Goal: Task Accomplishment & Management: Complete application form

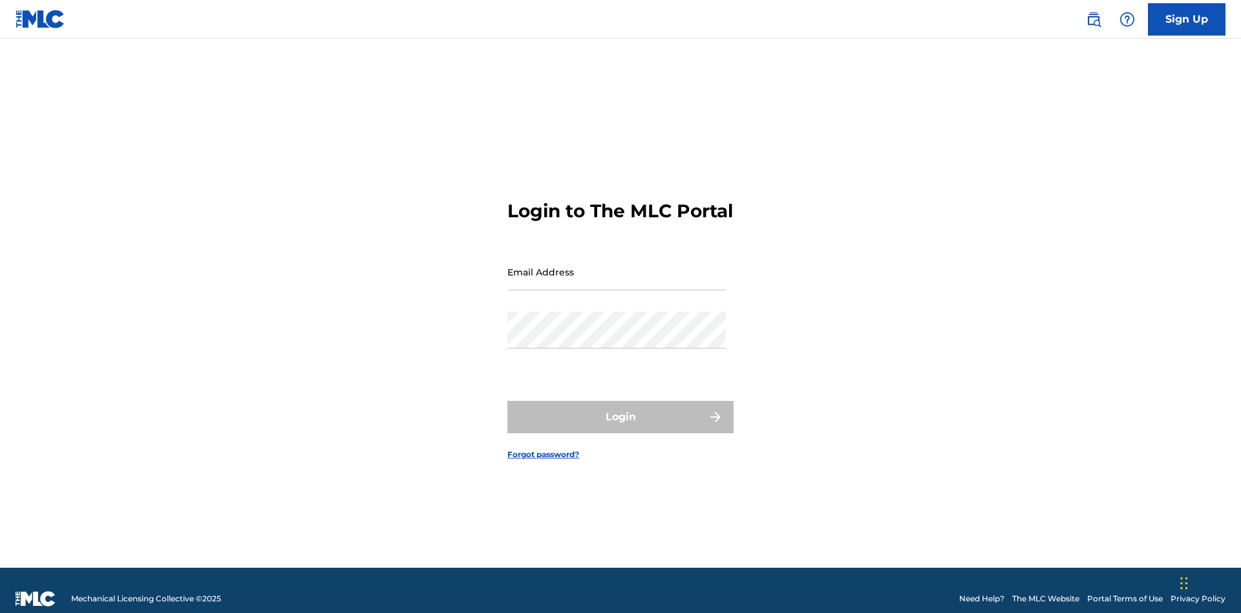
scroll to position [17, 0]
click at [617, 266] on input "Email Address" at bounding box center [617, 271] width 219 height 37
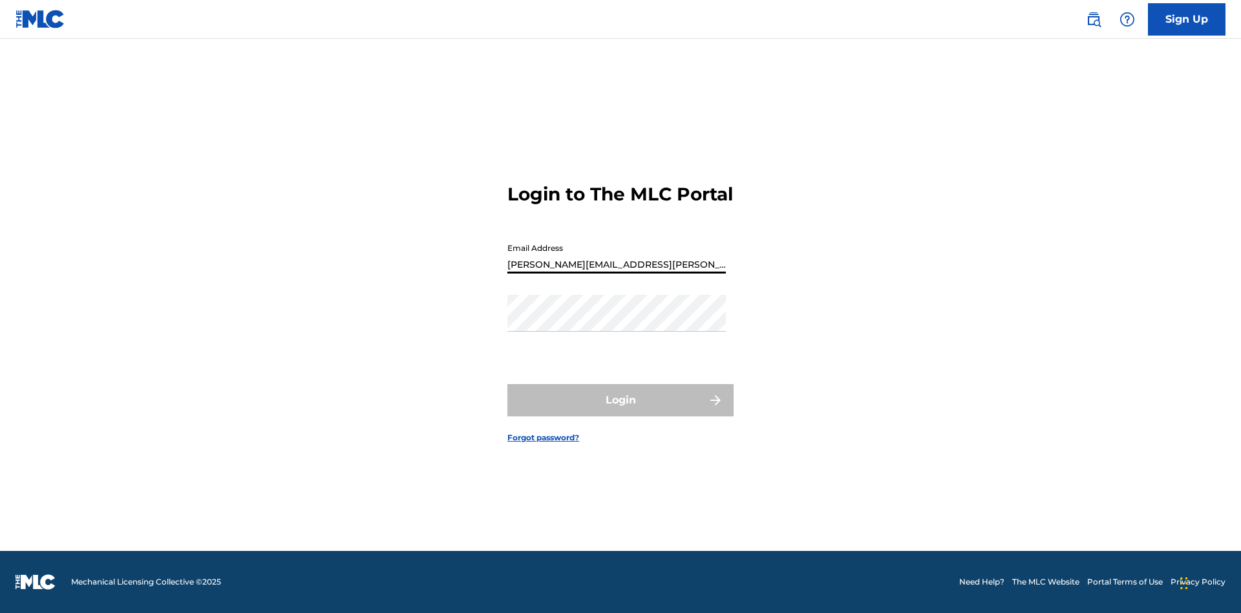
type input "[PERSON_NAME][EMAIL_ADDRESS][PERSON_NAME][DOMAIN_NAME]"
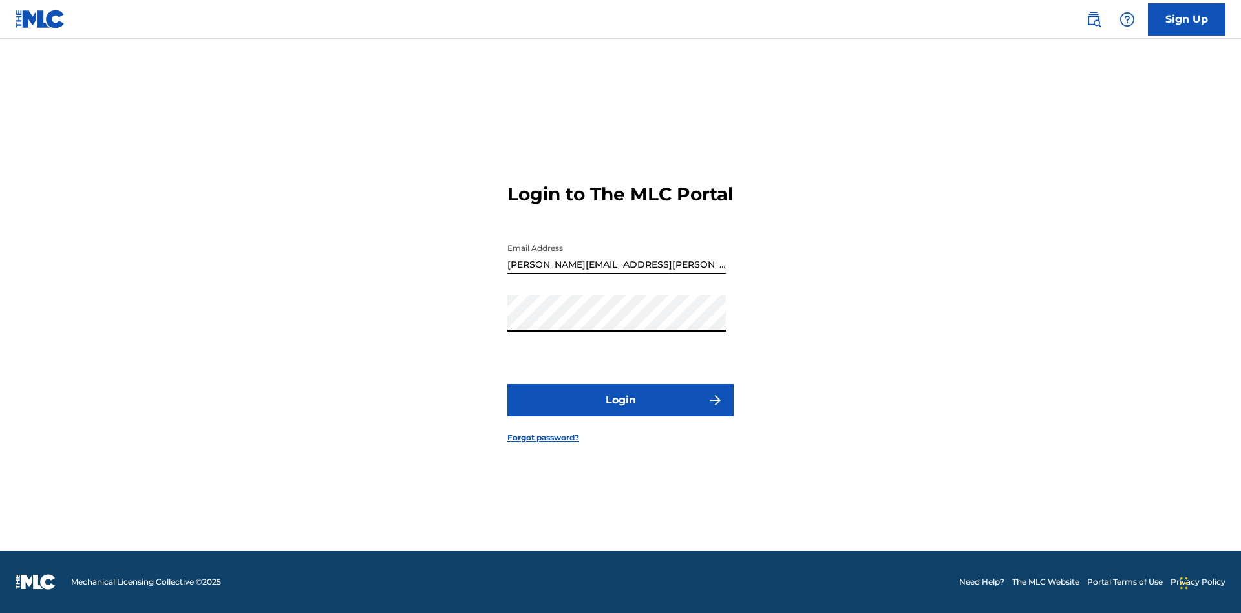
click at [621, 411] on button "Login" at bounding box center [621, 400] width 226 height 32
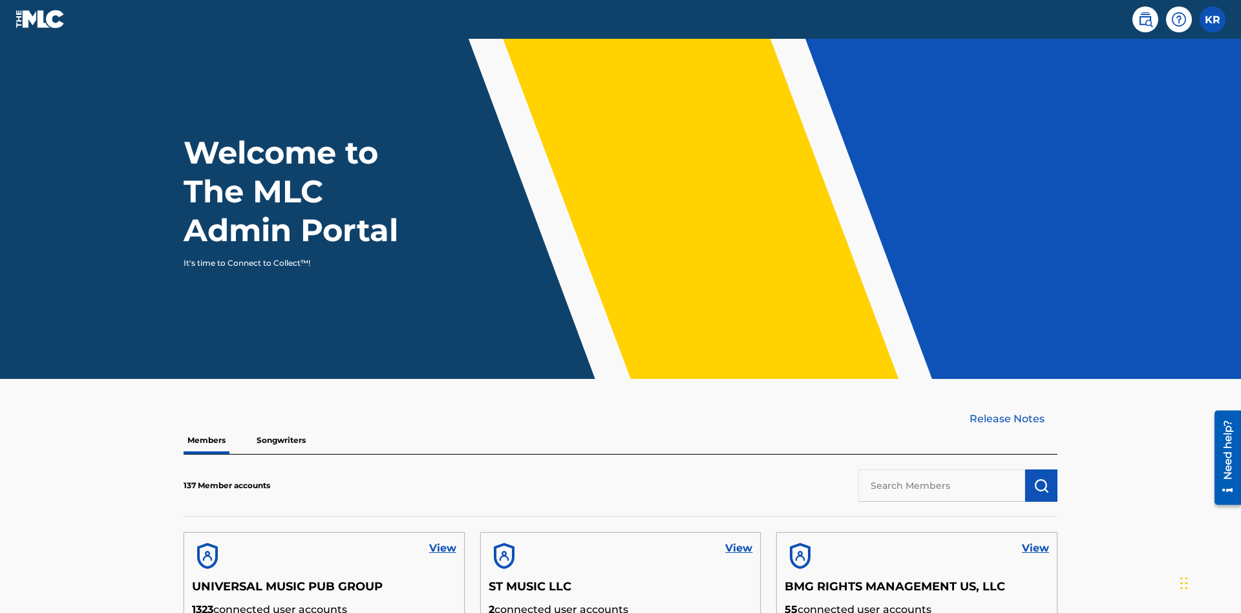
click at [942, 469] on input "text" at bounding box center [942, 485] width 167 height 32
click at [1042, 478] on img "submit" at bounding box center [1042, 486] width 16 height 16
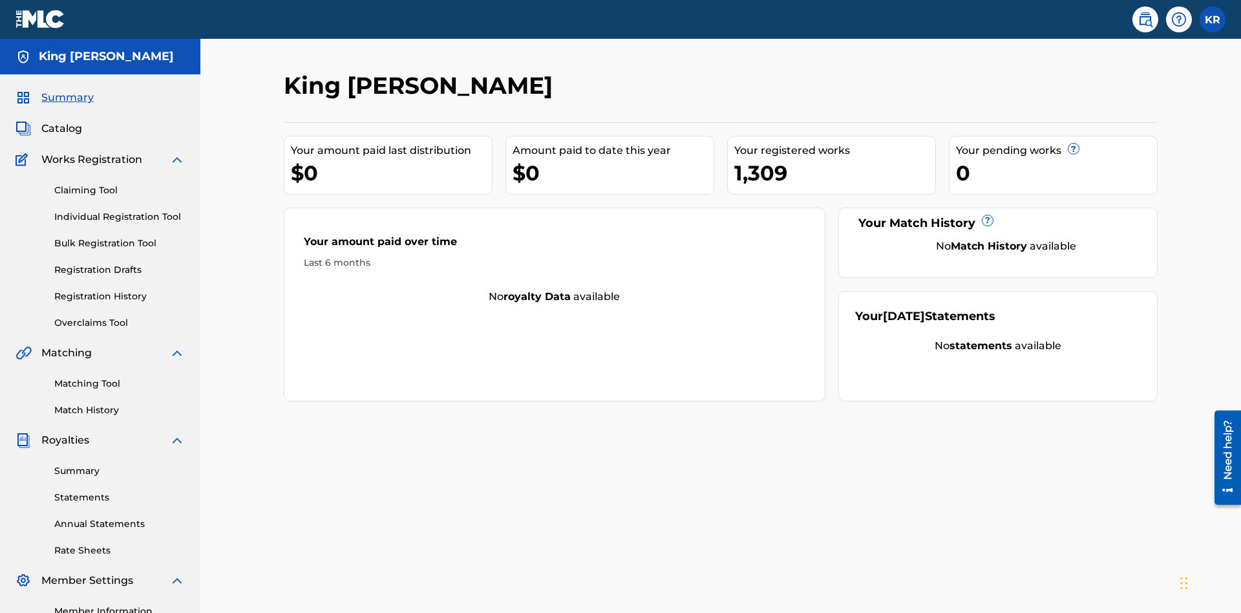
click at [120, 184] on link "Claiming Tool" at bounding box center [119, 191] width 131 height 14
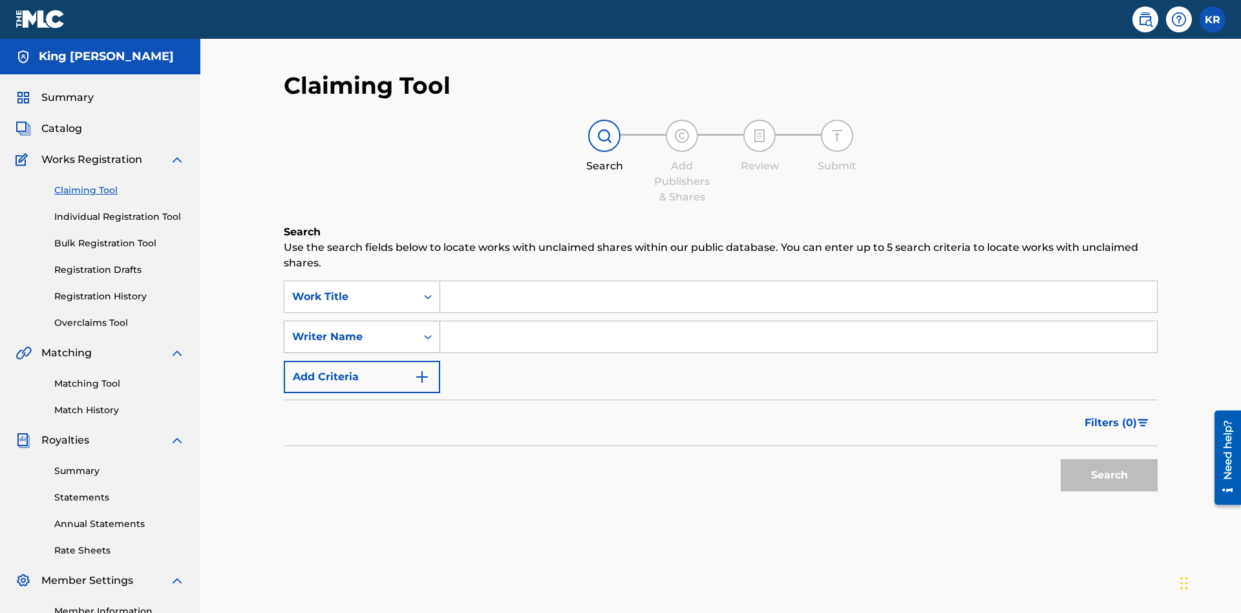
click at [350, 329] on div "Writer Name" at bounding box center [350, 337] width 116 height 16
click at [798, 281] on input "Search Form" at bounding box center [798, 296] width 717 height 31
click at [798, 321] on input "Search Form" at bounding box center [798, 336] width 717 height 31
click at [1109, 459] on button "Search" at bounding box center [1109, 475] width 97 height 32
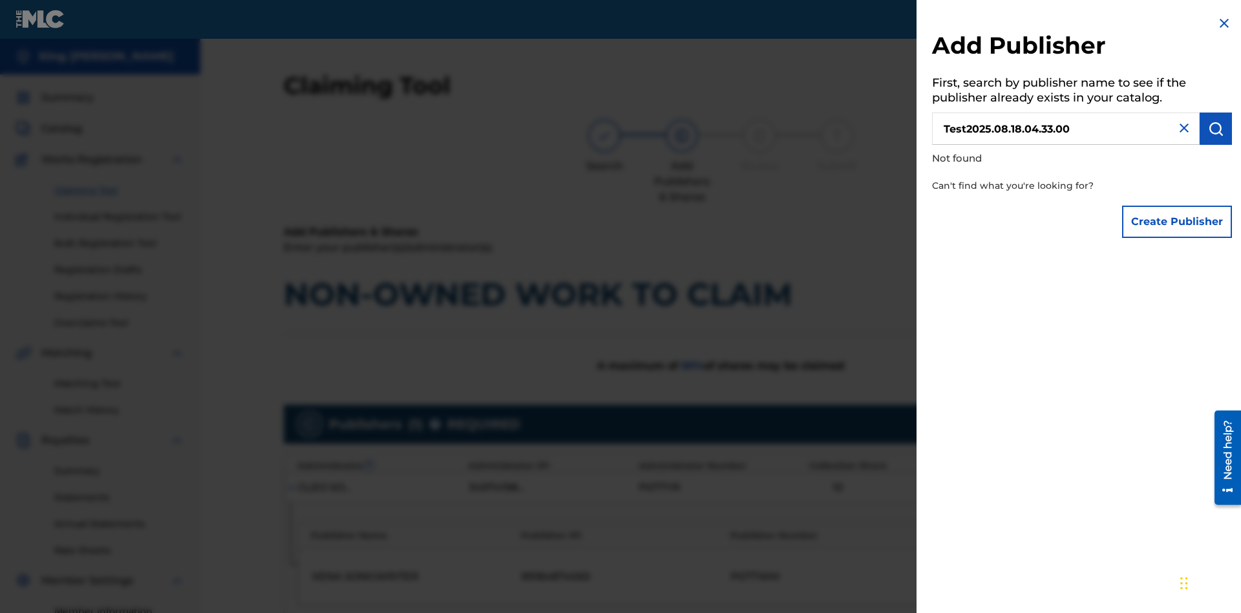
scroll to position [325, 0]
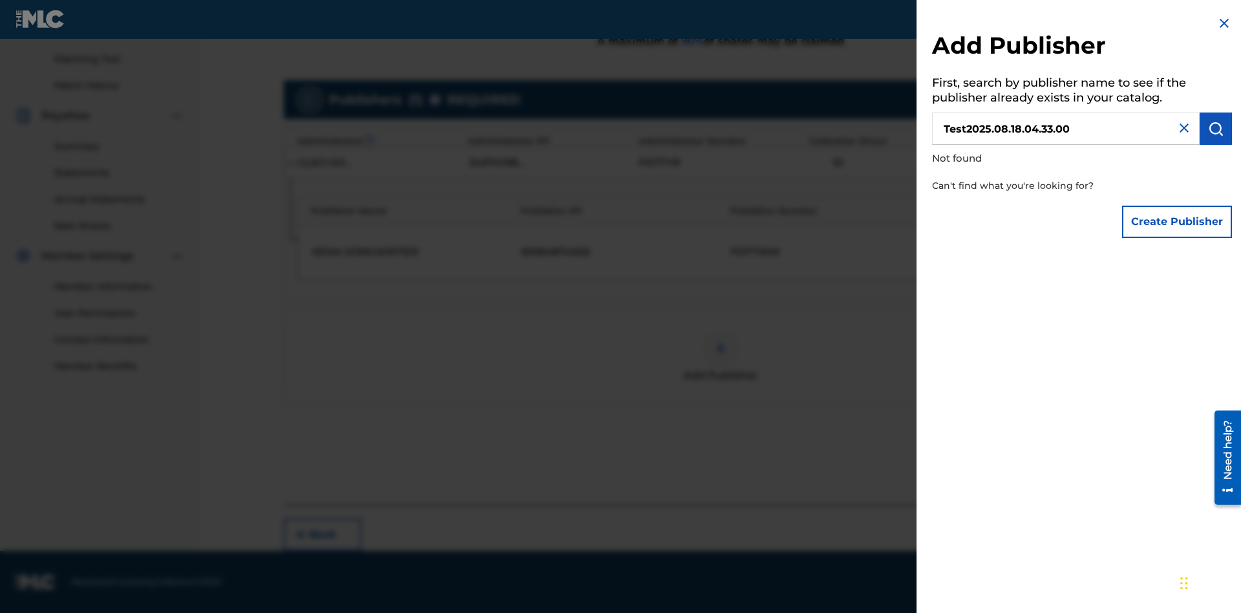
click at [1178, 221] on button "Create Publisher" at bounding box center [1177, 222] width 110 height 32
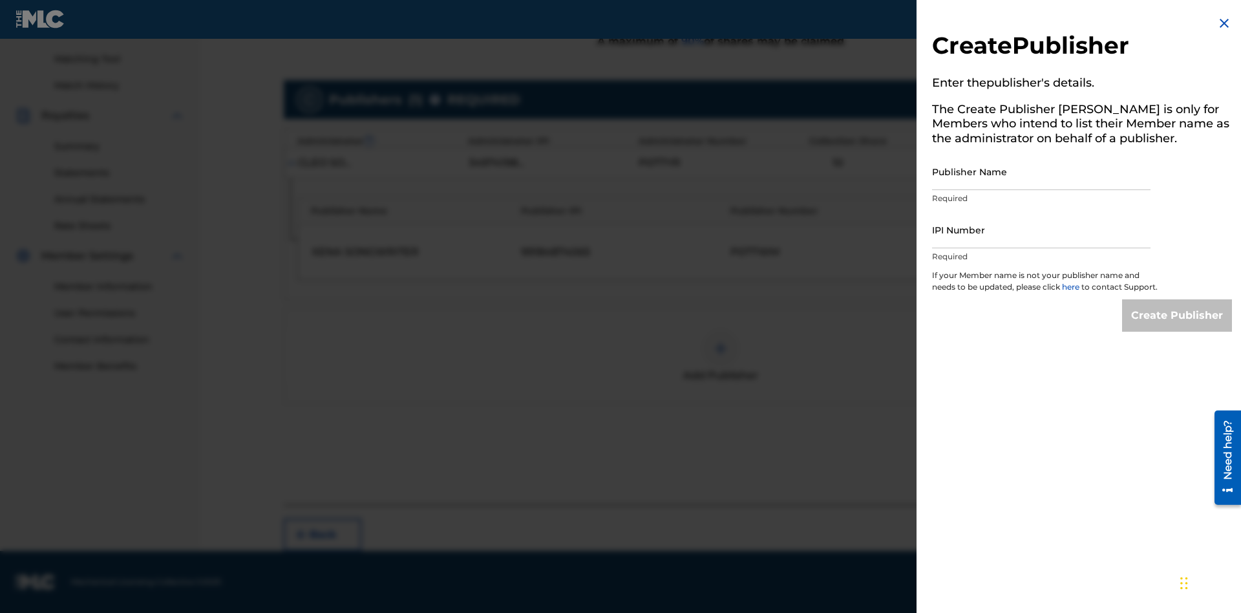
click at [1042, 171] on input "Publisher Name" at bounding box center [1041, 171] width 219 height 37
type input "Test2025.08.18.04.33.04"
click at [1042, 230] on input "IPI Number" at bounding box center [1041, 229] width 219 height 37
click at [1178, 327] on input "Create Publisher" at bounding box center [1177, 315] width 110 height 32
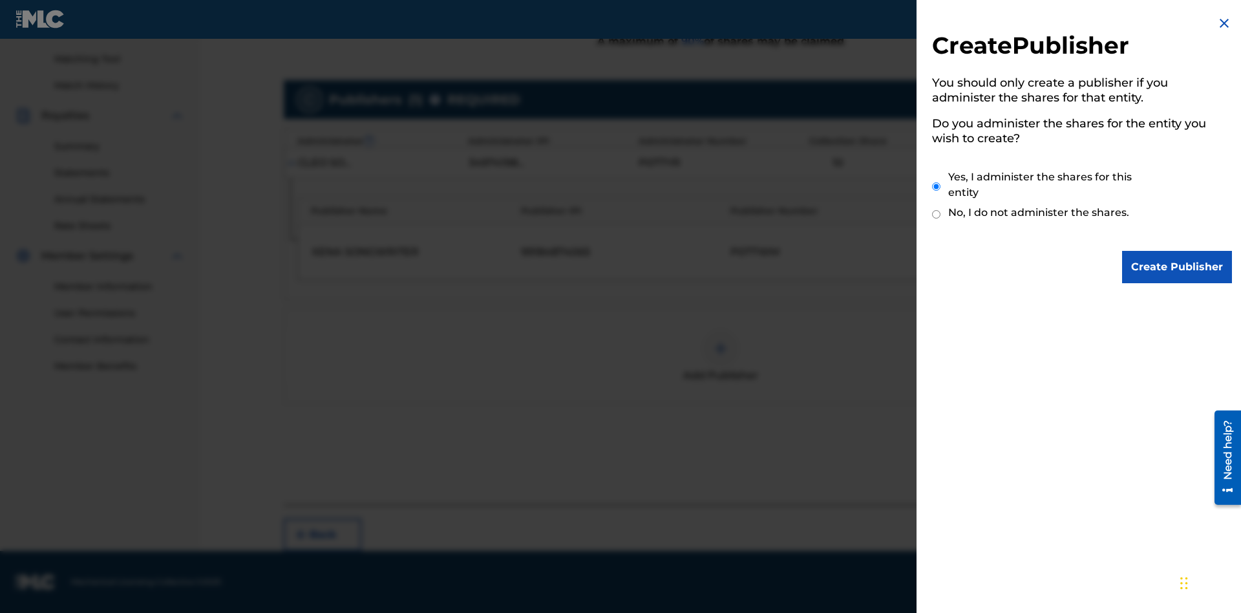
click at [937, 186] on input "Yes, I administer the shares for this entity" at bounding box center [936, 187] width 8 height 28
click at [1178, 267] on input "Create Publisher" at bounding box center [1177, 267] width 110 height 32
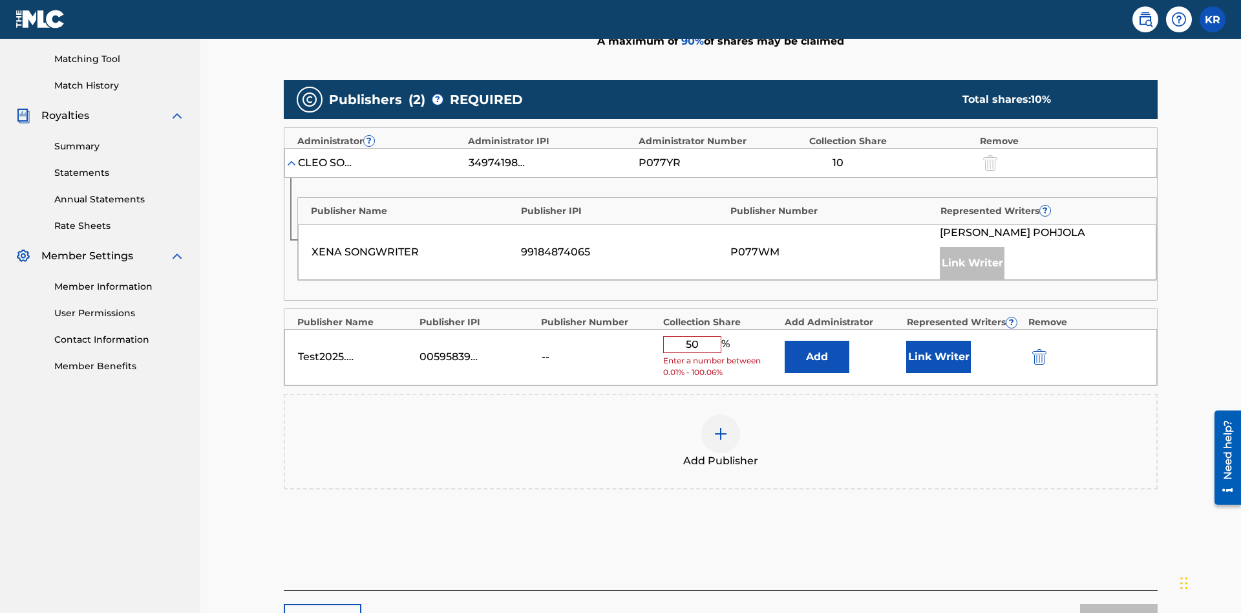
scroll to position [401, 0]
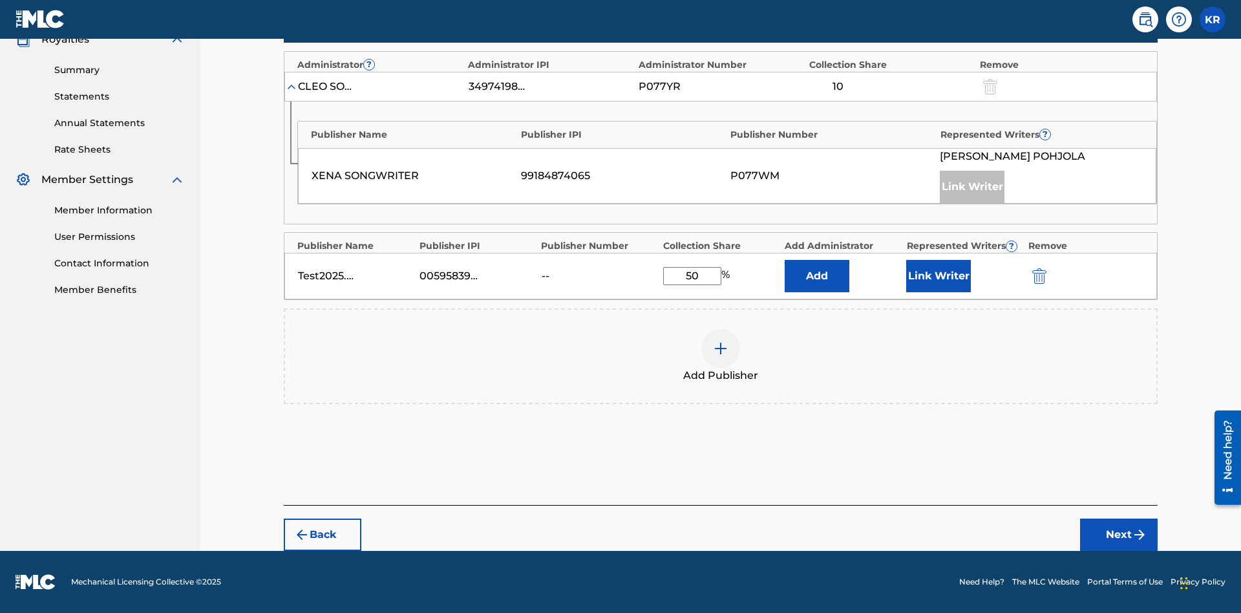
type input "50"
click at [939, 276] on button "Link Writer" at bounding box center [938, 276] width 65 height 32
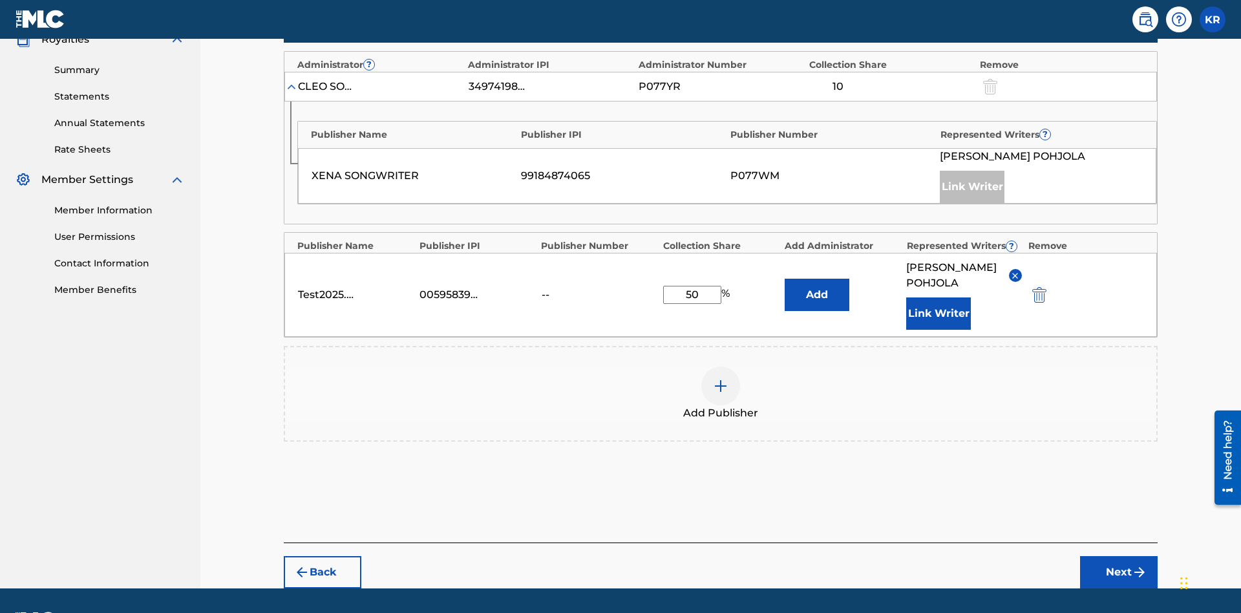
click at [939, 297] on button "Link Writer" at bounding box center [938, 313] width 65 height 32
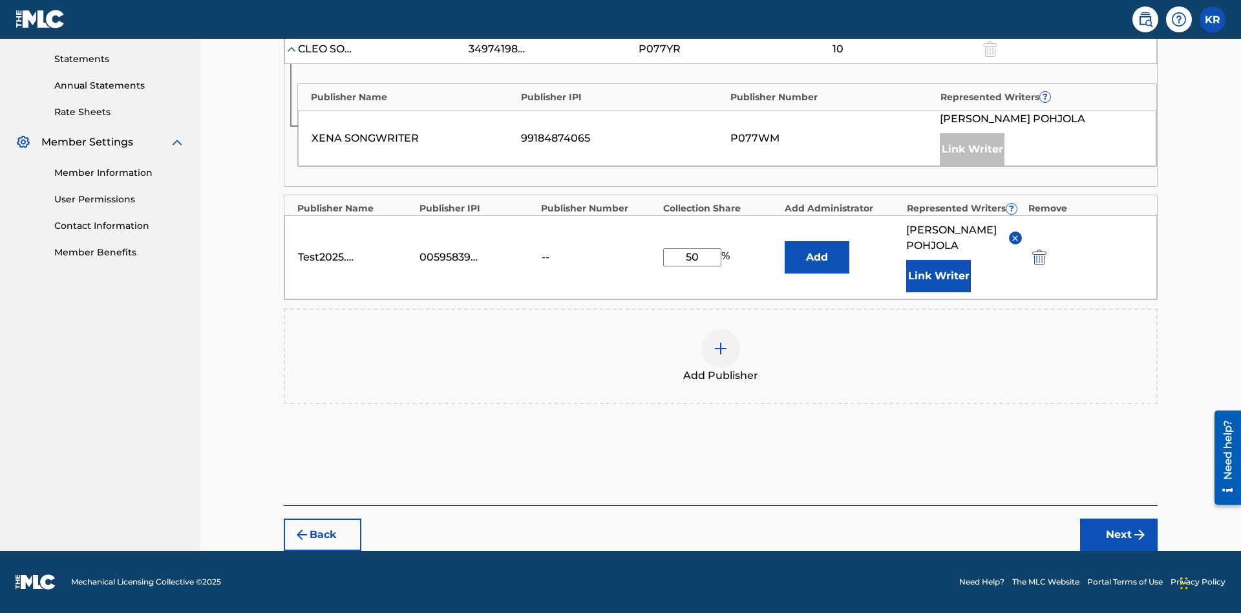
click at [817, 250] on button "Add" at bounding box center [817, 257] width 65 height 32
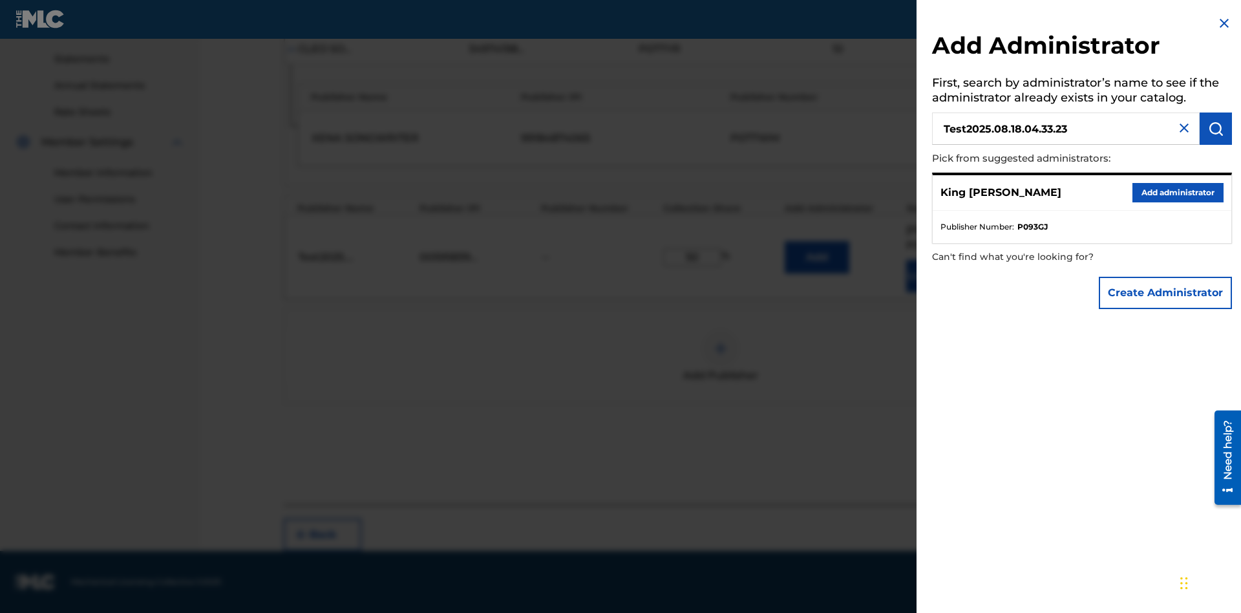
type input "Test2025.08.18.04.33.23"
click at [1216, 129] on img "submit" at bounding box center [1216, 129] width 16 height 16
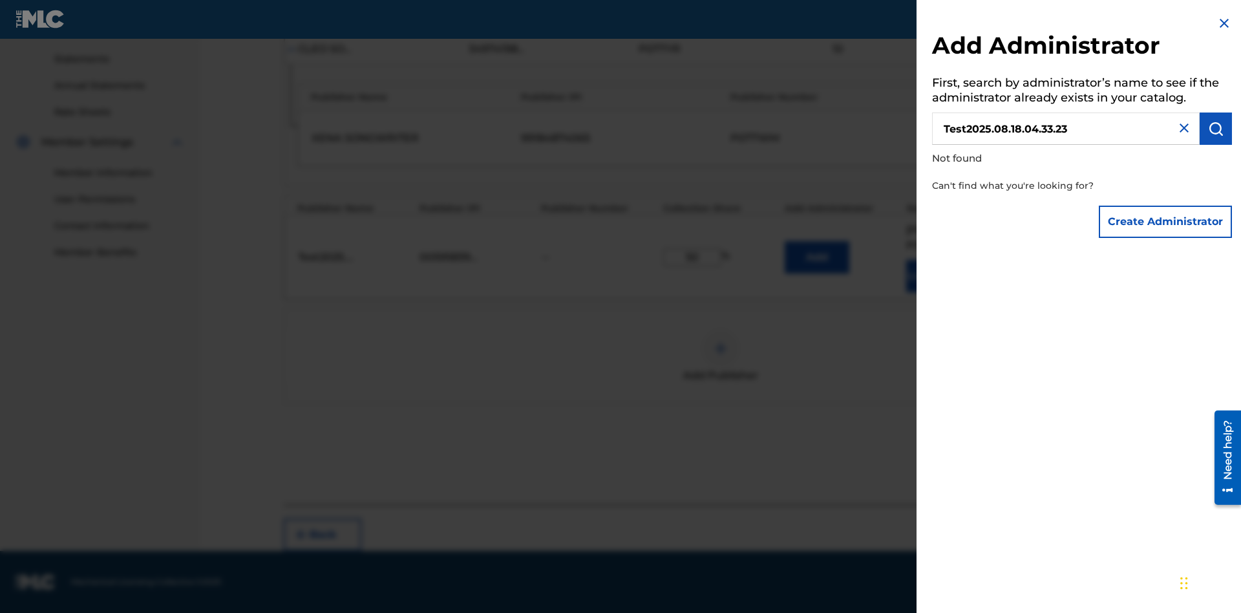
click at [1166, 221] on button "Create Administrator" at bounding box center [1165, 222] width 133 height 32
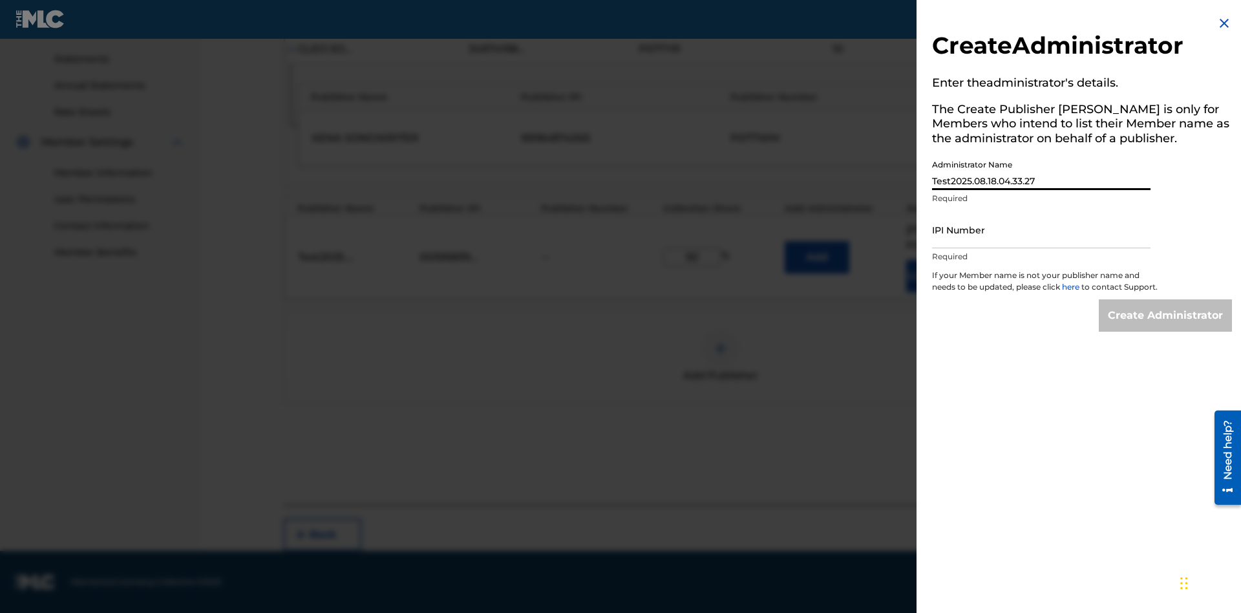
click at [1042, 230] on input "IPI Number" at bounding box center [1041, 229] width 219 height 37
click at [1166, 327] on input "Create Administrator" at bounding box center [1165, 315] width 133 height 32
